Goal: Find specific page/section: Find specific page/section

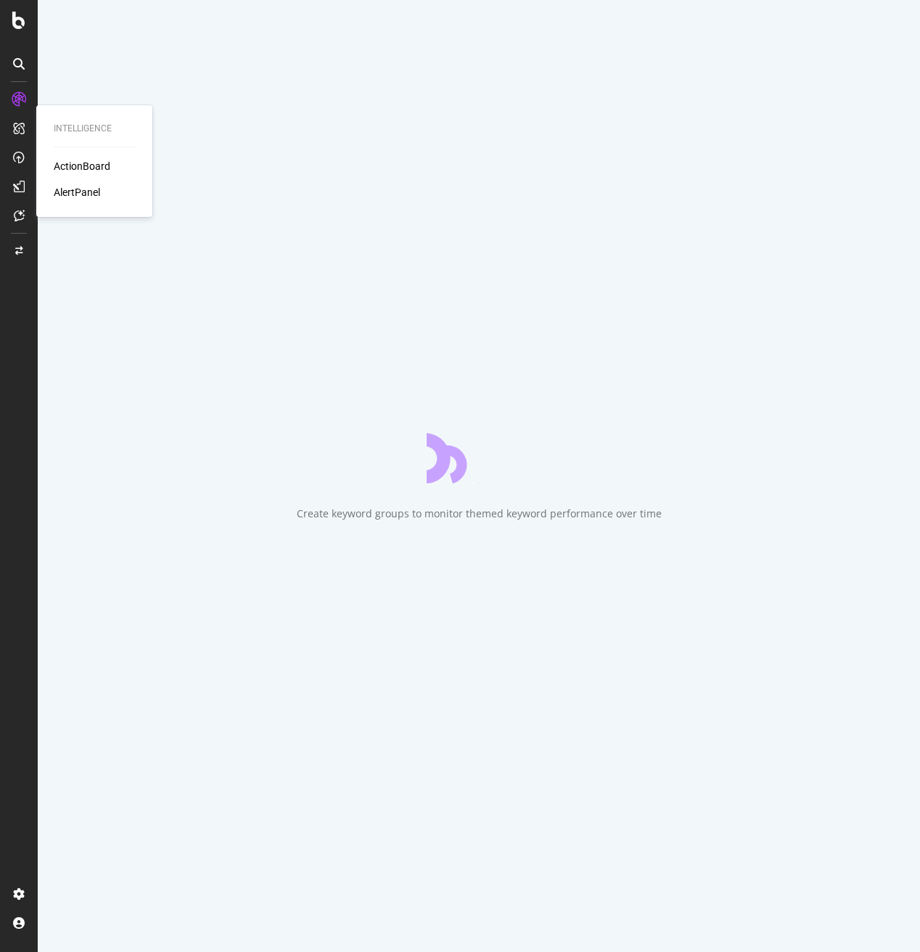
click at [86, 168] on div "ActionBoard" at bounding box center [82, 166] width 57 height 15
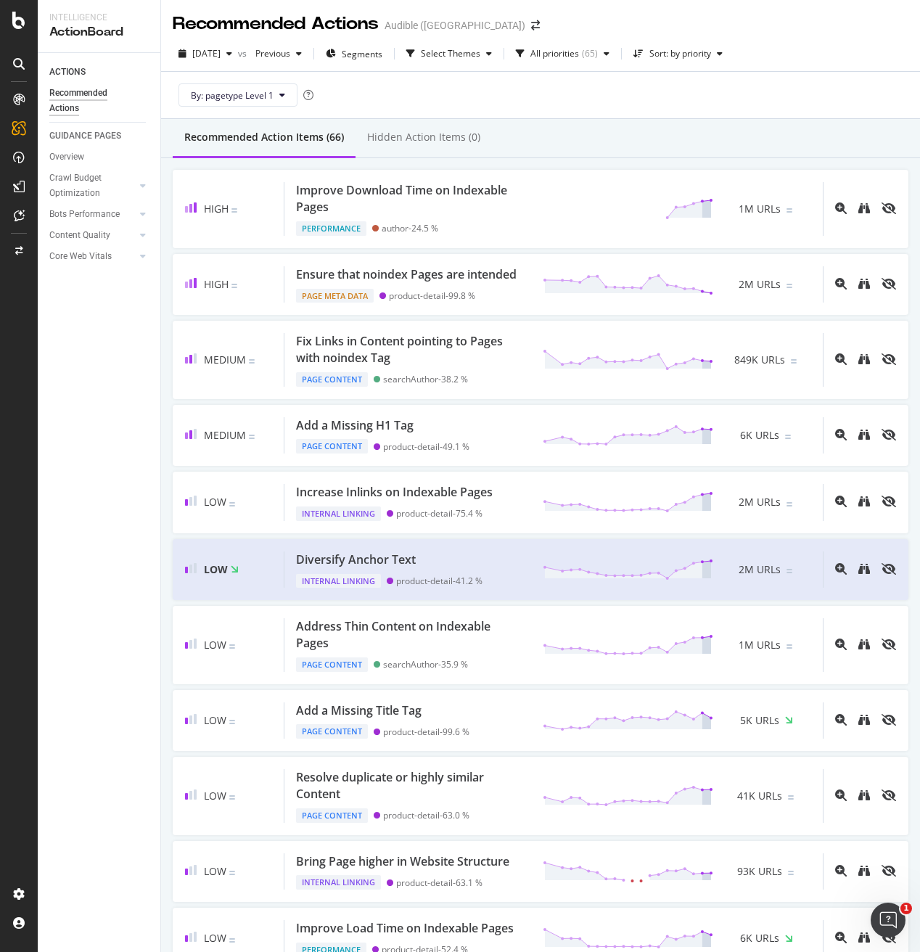
click at [18, 64] on icon at bounding box center [19, 64] width 12 height 12
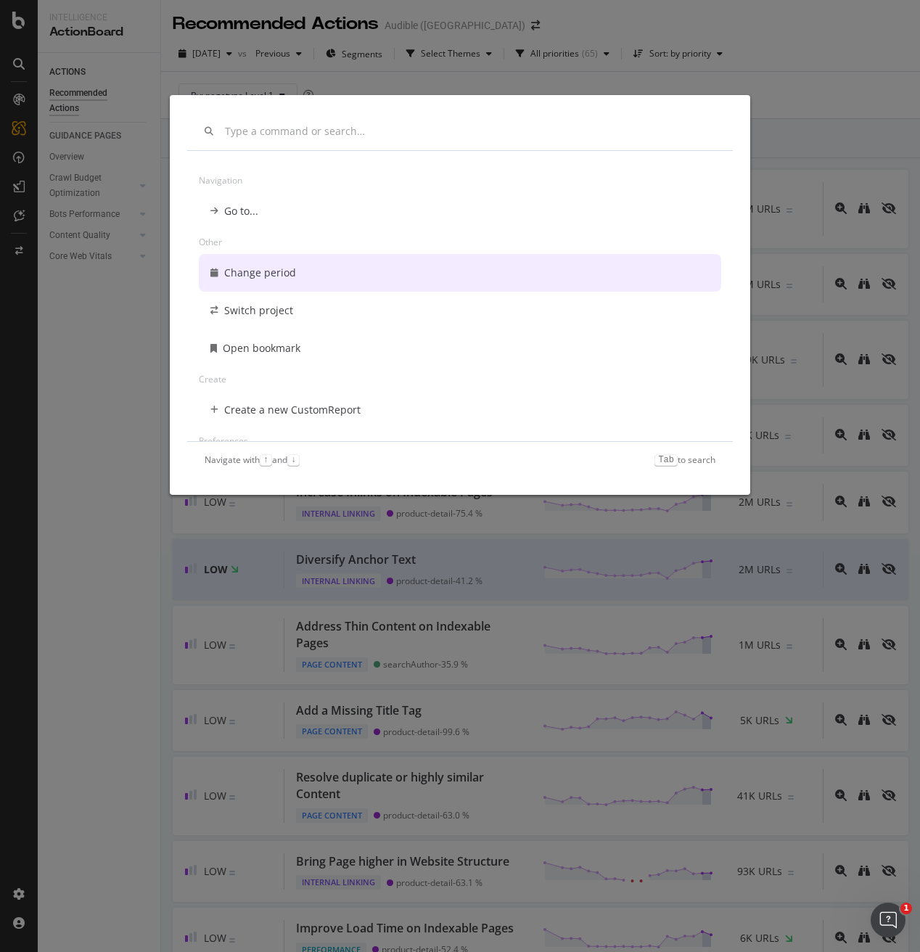
click at [18, 100] on div "Navigation Go to... Other Change period Switch project Open bookmark Create Cre…" at bounding box center [460, 476] width 920 height 952
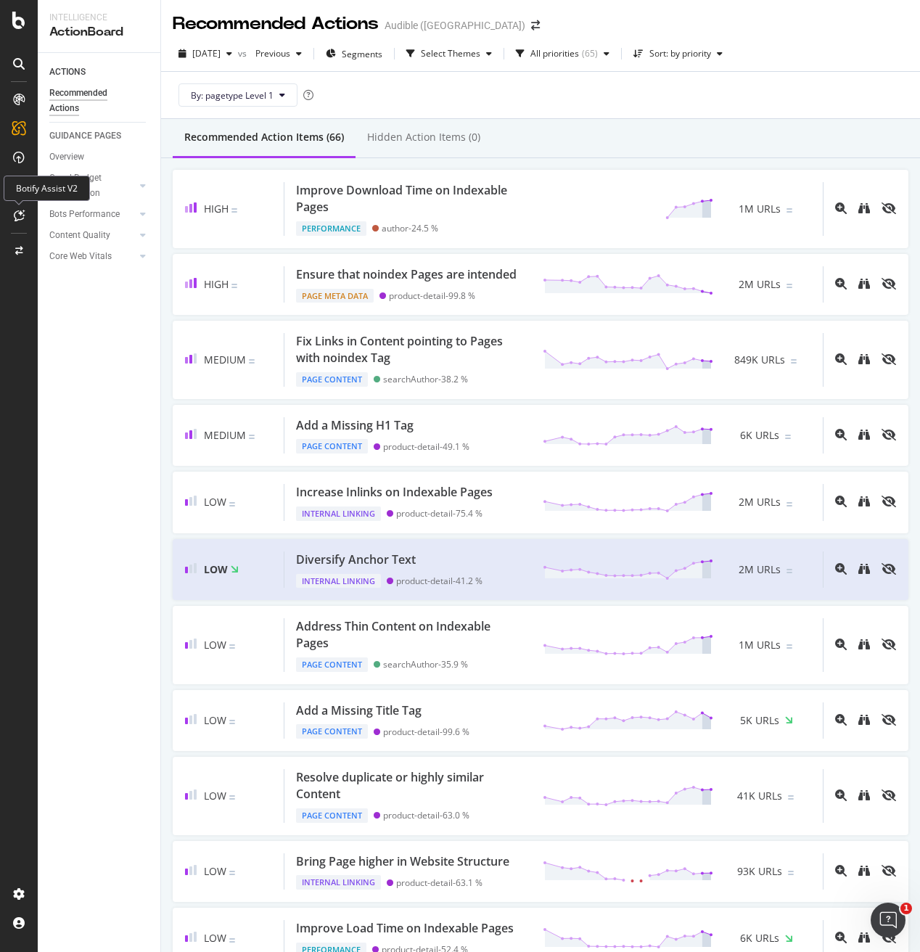
click at [17, 214] on icon at bounding box center [19, 216] width 11 height 12
click at [86, 398] on div "ACTIONS Recommended Actions GUIDANCE PAGES Overview Crawl Budget Optimization L…" at bounding box center [99, 503] width 123 height 897
